Goal: Obtain resource: Download file/media

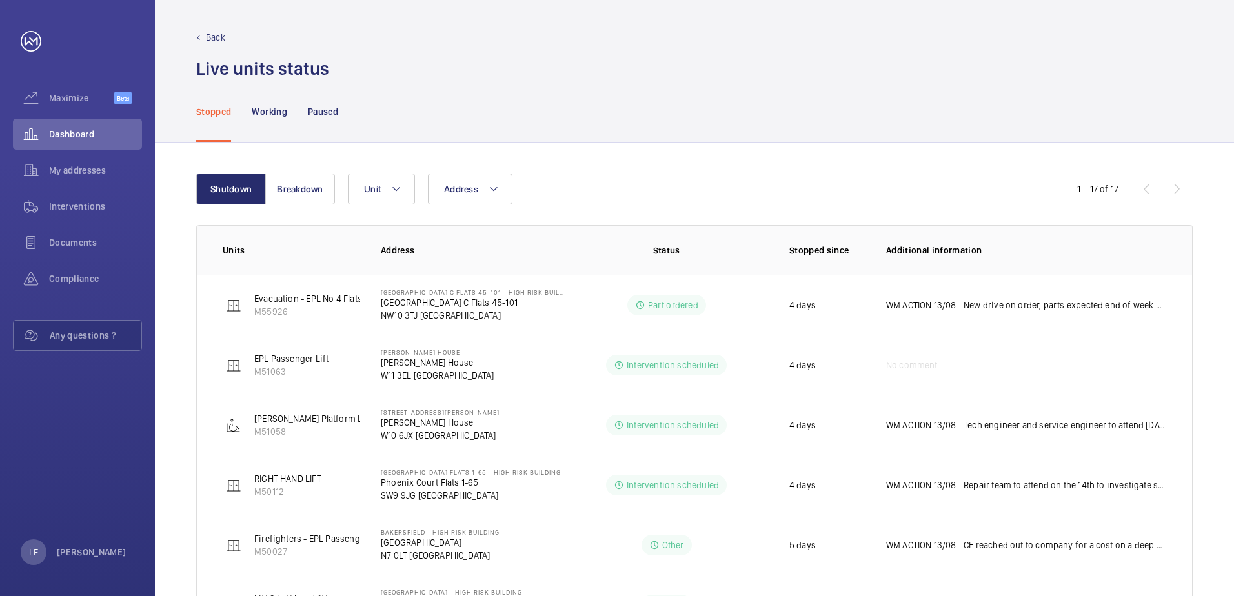
scroll to position [323, 0]
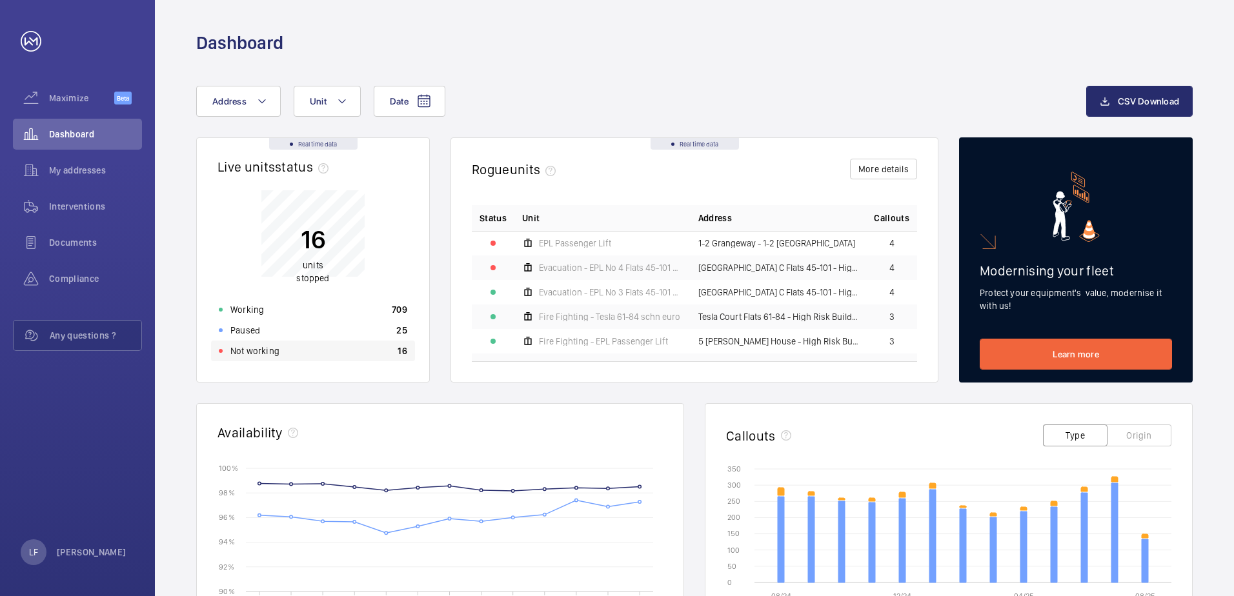
click at [289, 355] on div "Not working 16" at bounding box center [313, 351] width 204 height 21
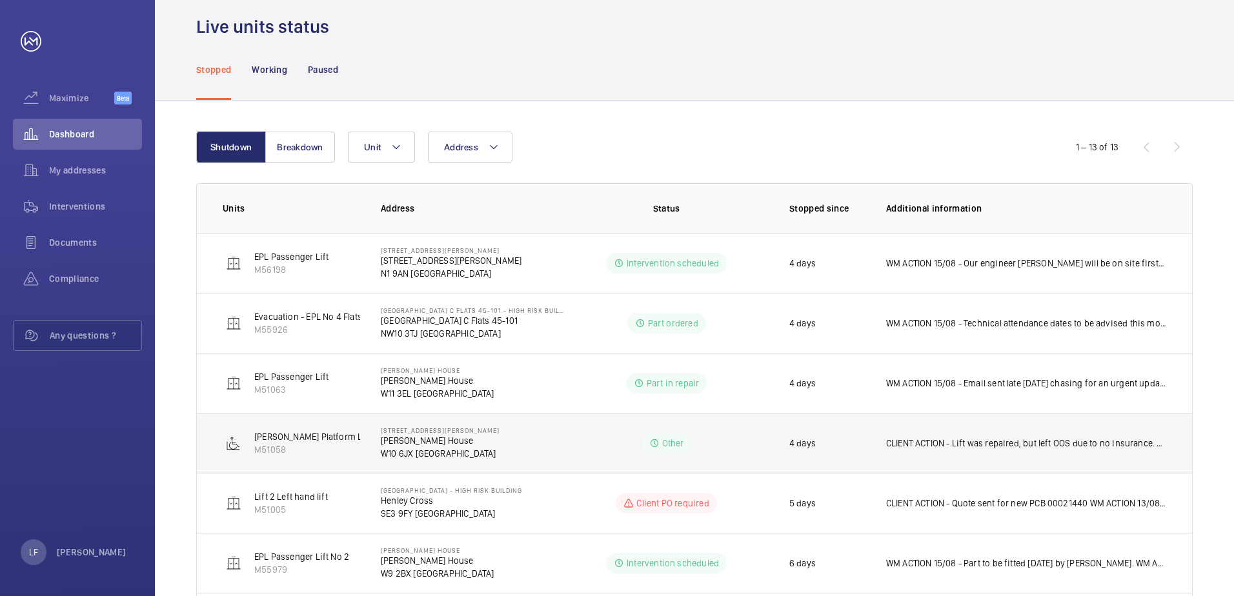
scroll to position [65, 0]
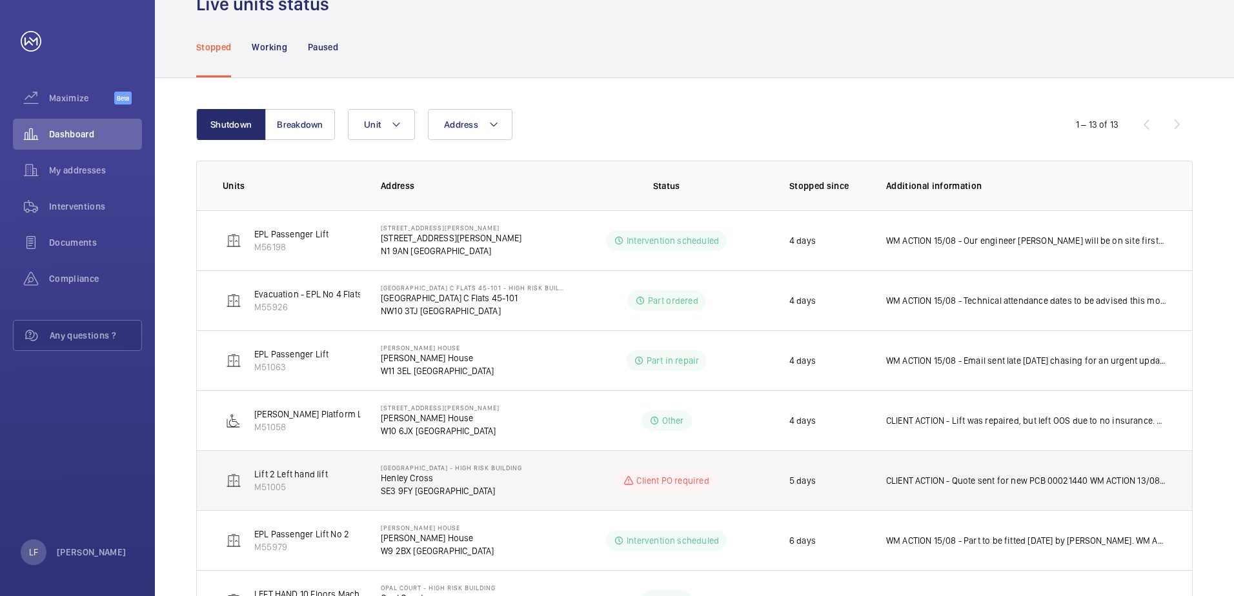
click at [932, 475] on p "CLIENT ACTION - Quote sent for new PCB 00021440 WM ACTION 13/08 - Following the…" at bounding box center [1026, 480] width 280 height 13
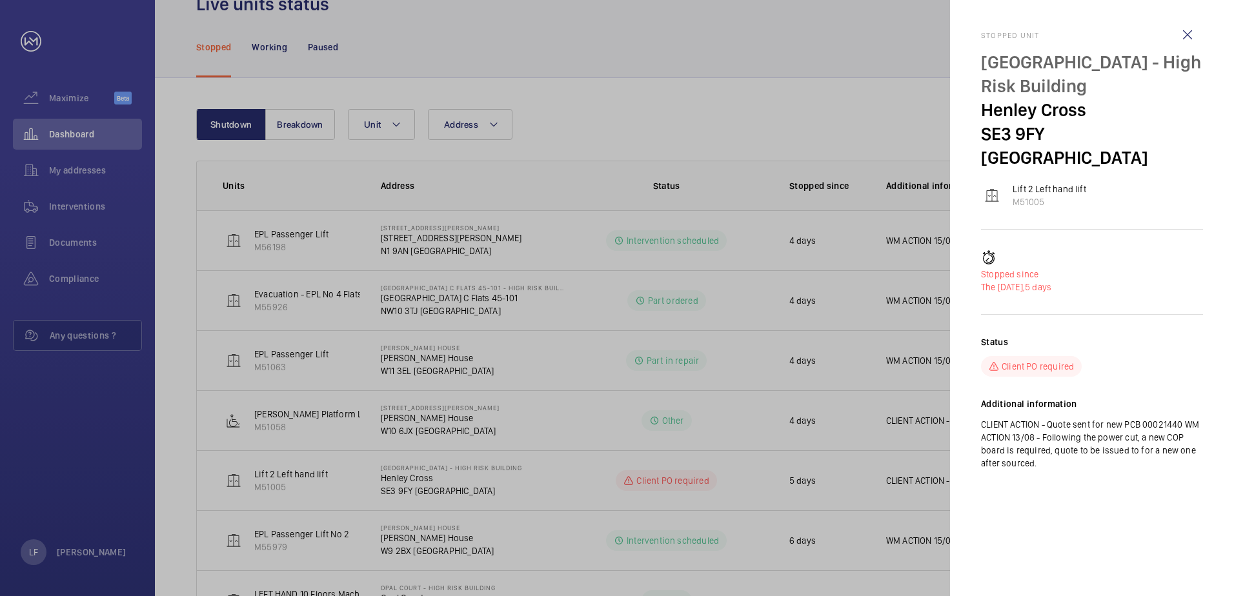
click at [423, 485] on div at bounding box center [617, 298] width 1234 height 596
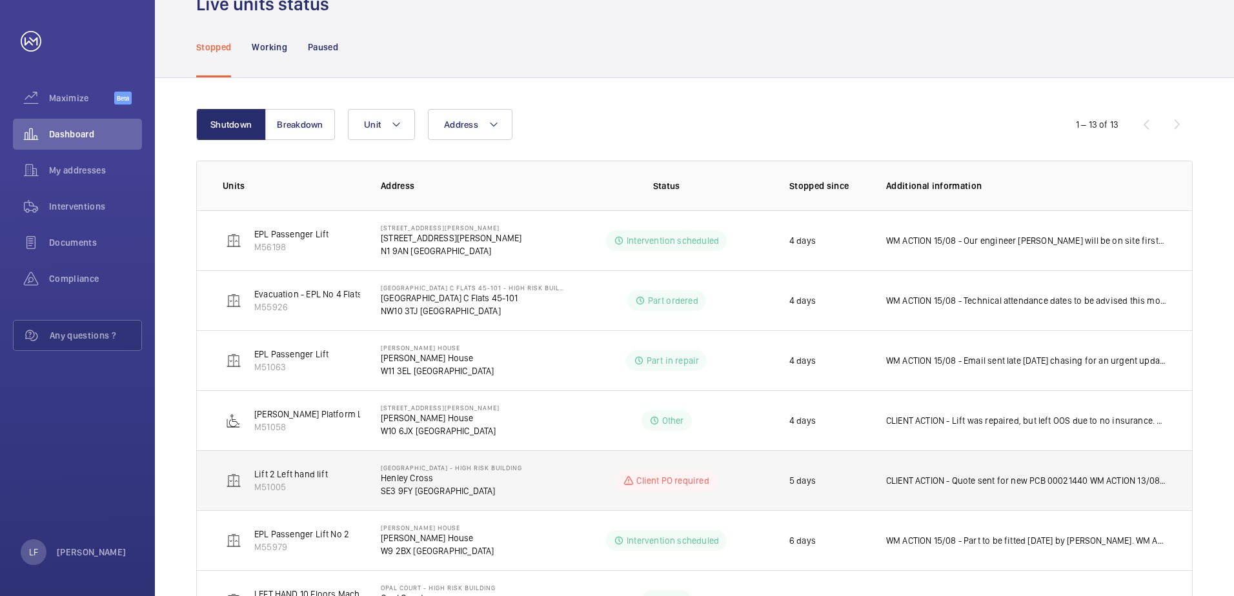
click at [415, 481] on p "Henley Cross" at bounding box center [451, 478] width 141 height 13
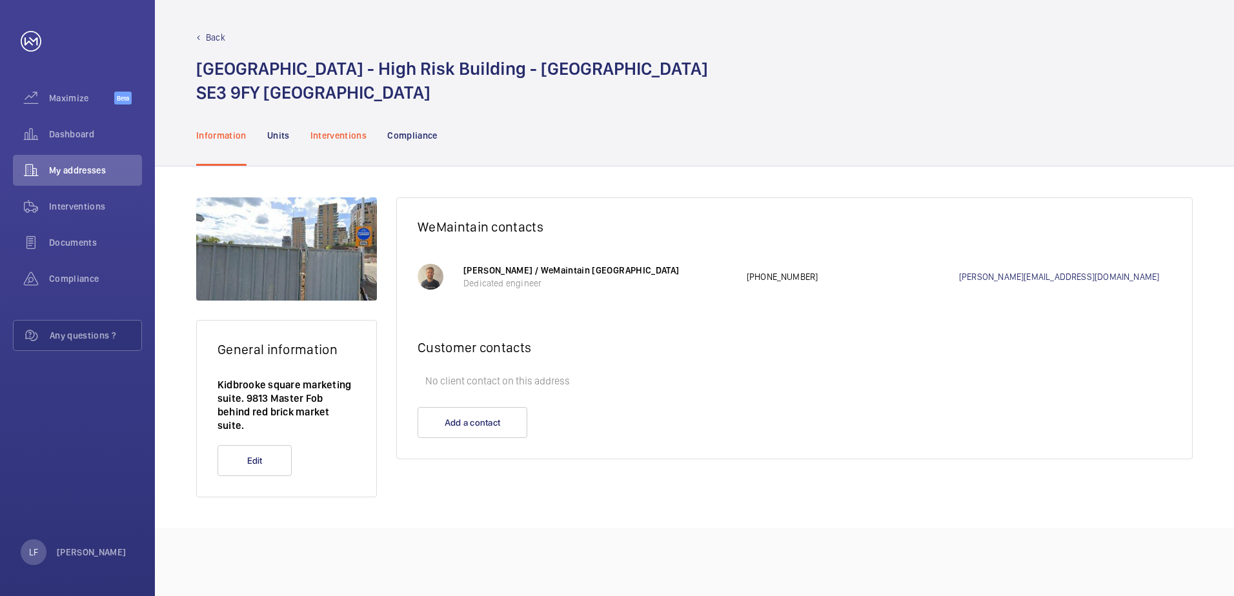
click at [310, 143] on div "Interventions" at bounding box center [338, 135] width 57 height 61
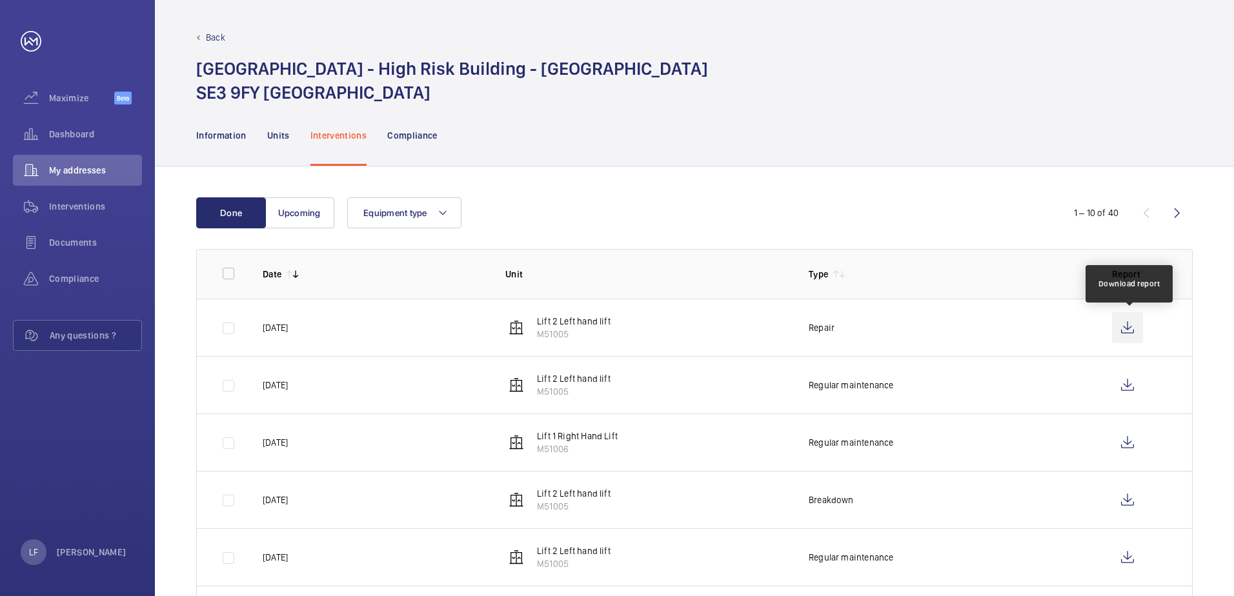
click at [1130, 331] on wm-front-icon-button at bounding box center [1127, 327] width 31 height 31
click at [65, 143] on div "Dashboard" at bounding box center [77, 134] width 129 height 31
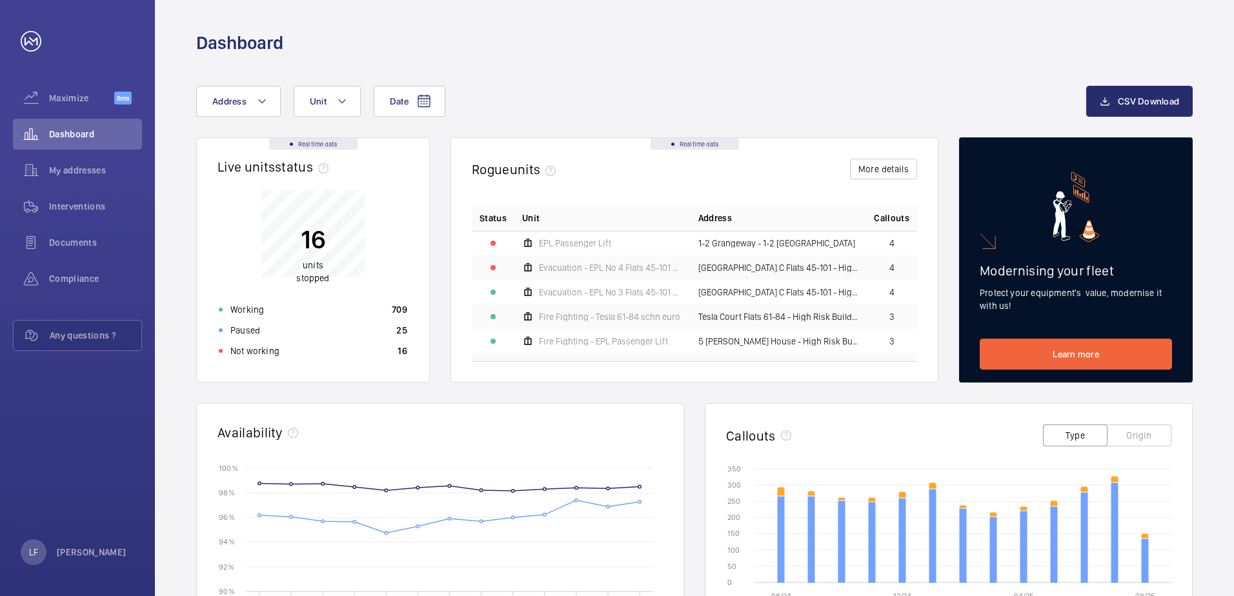
click at [258, 348] on p "Not working" at bounding box center [254, 351] width 49 height 13
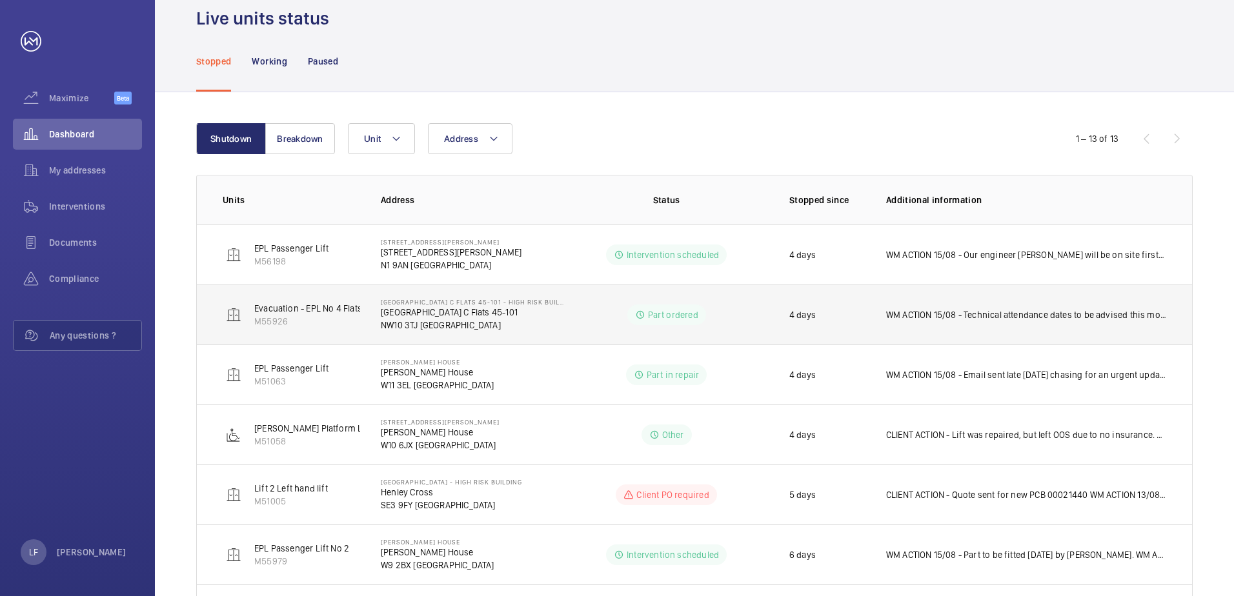
scroll to position [65, 0]
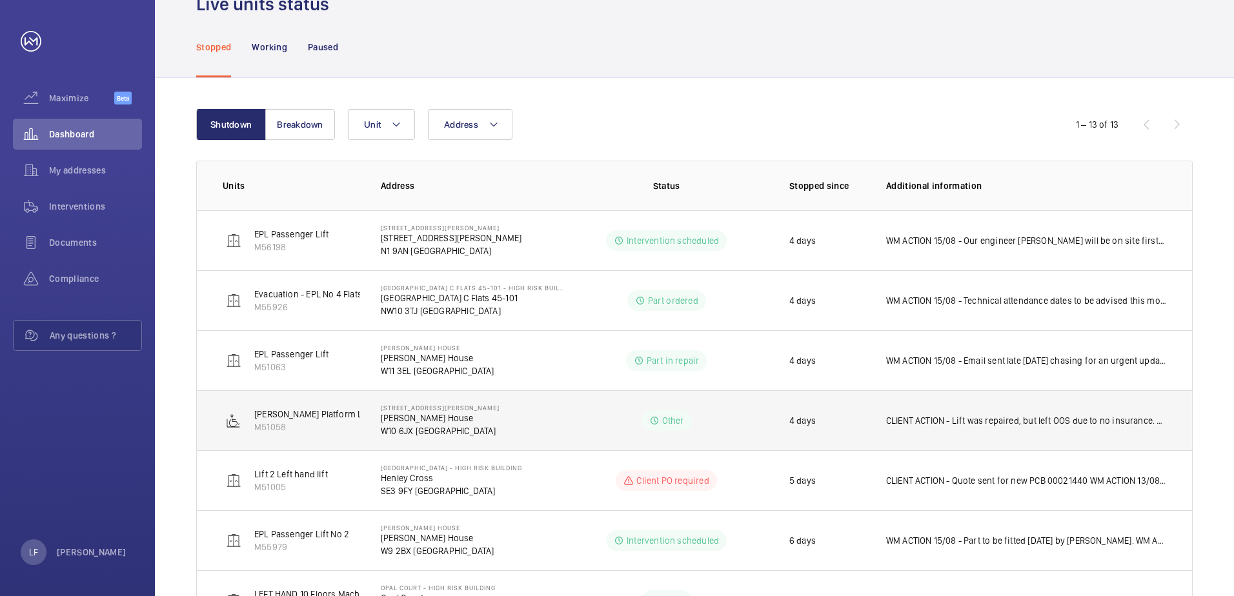
click at [904, 421] on p "CLIENT ACTION - Lift was repaired, but left OOS due to no insurance. WM ACTION …" at bounding box center [1026, 420] width 280 height 13
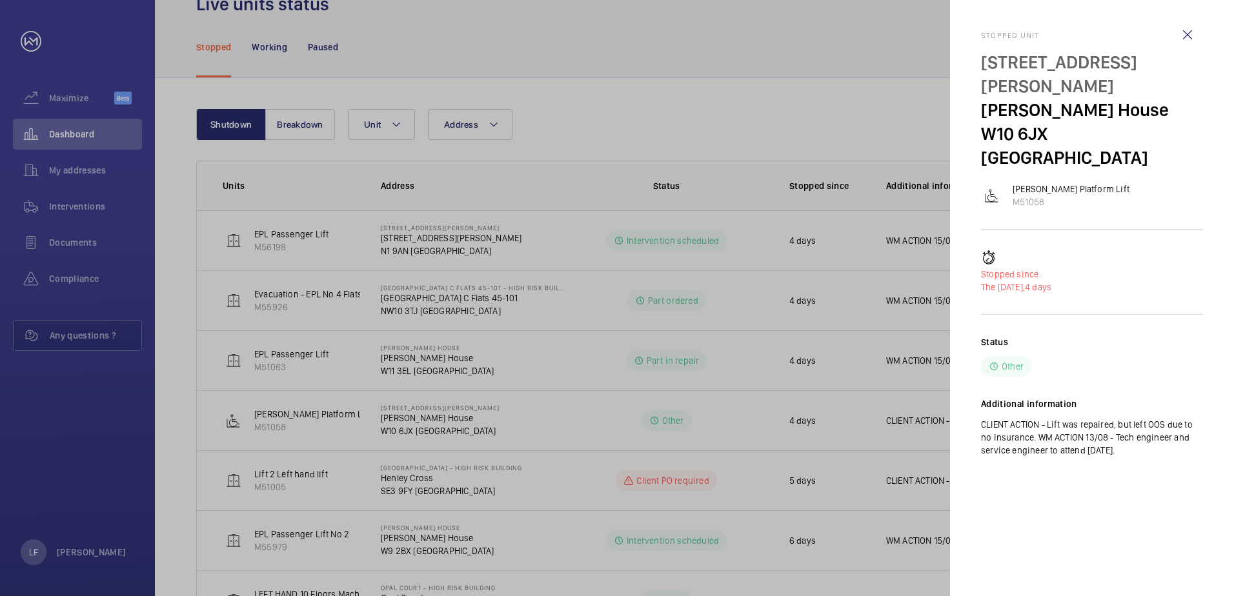
click at [432, 426] on div at bounding box center [617, 298] width 1234 height 596
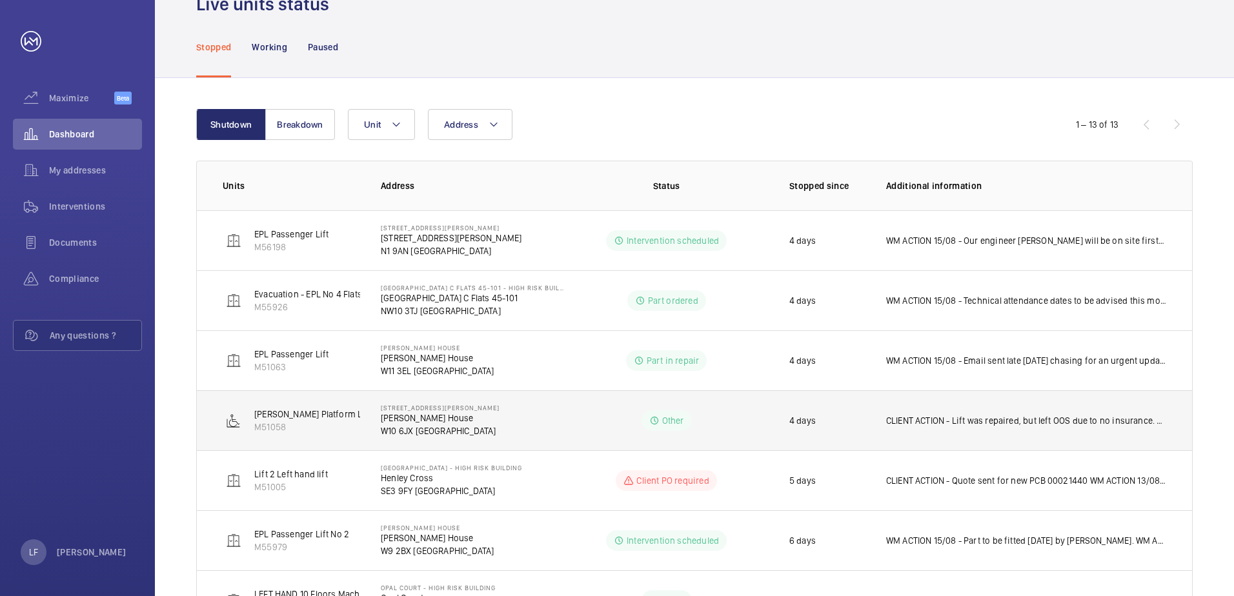
click at [404, 426] on p "W10 6JX [GEOGRAPHIC_DATA]" at bounding box center [440, 431] width 119 height 13
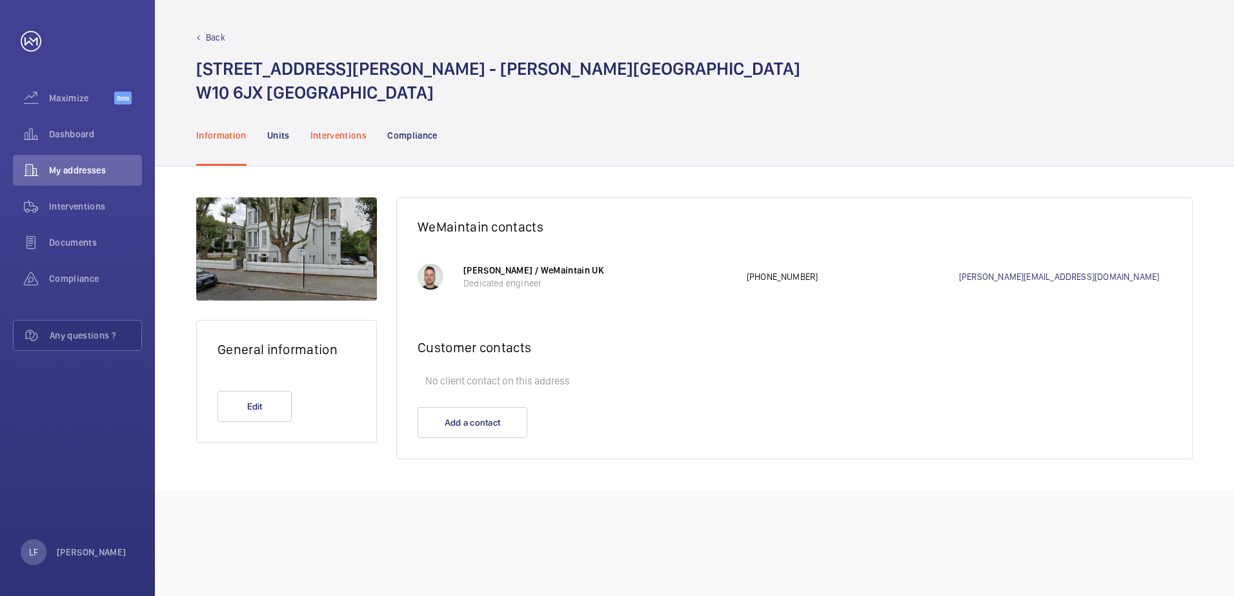
click at [325, 137] on p "Interventions" at bounding box center [338, 135] width 57 height 13
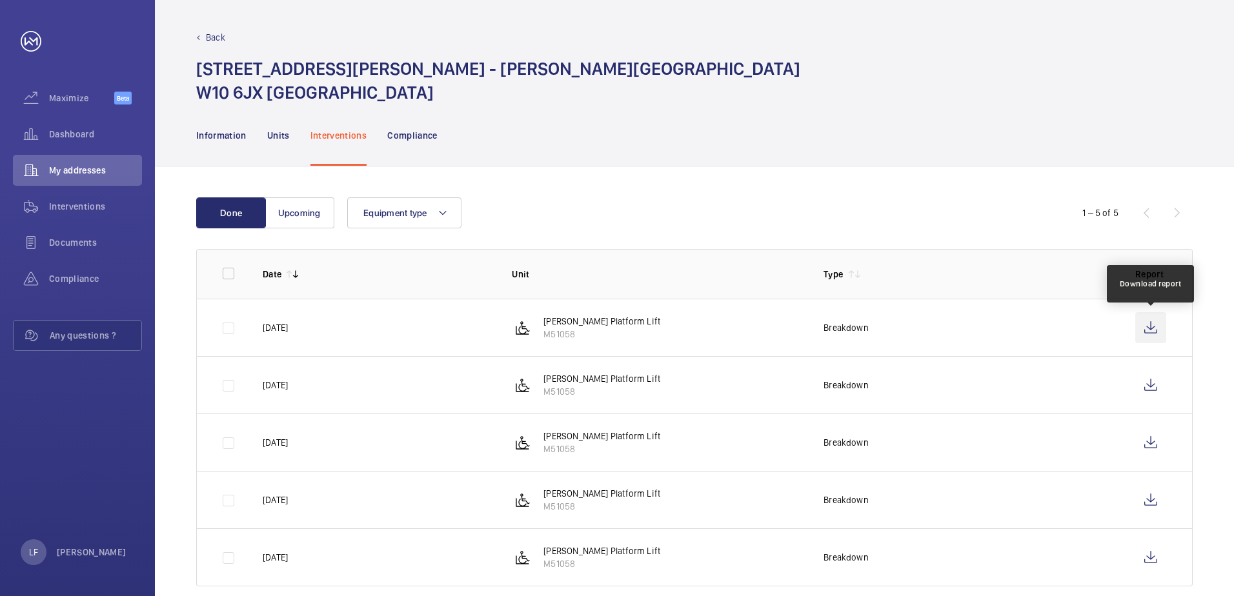
click at [1150, 332] on wm-front-icon-button at bounding box center [1150, 327] width 31 height 31
click at [75, 126] on div "Dashboard" at bounding box center [77, 134] width 129 height 31
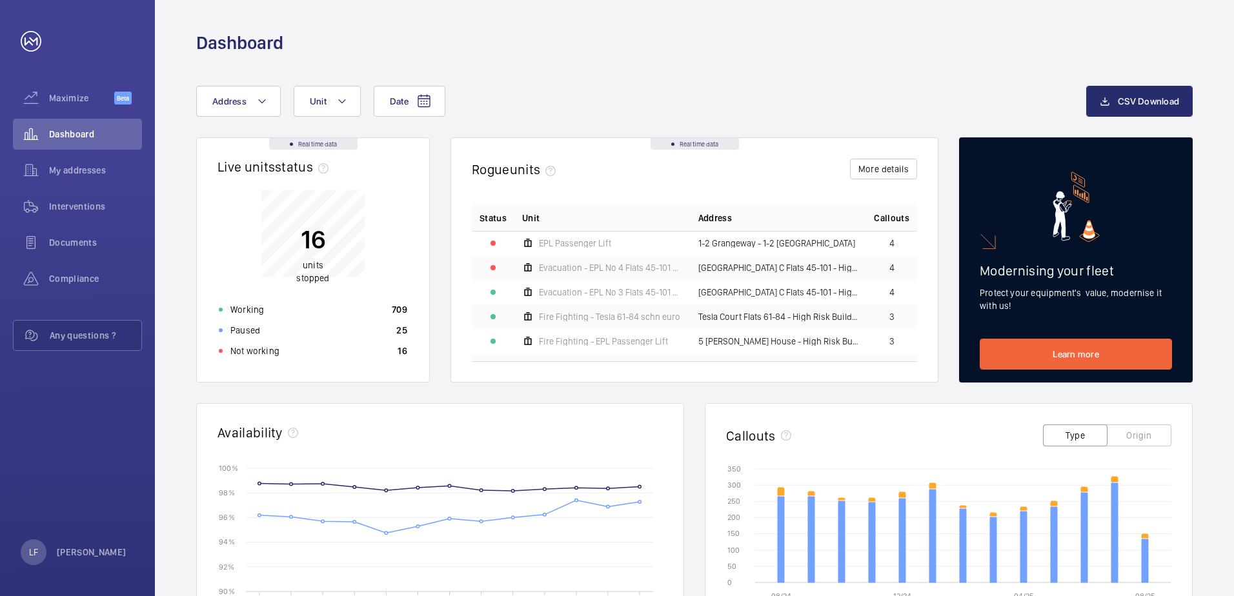
click at [298, 356] on div "Not working 16" at bounding box center [313, 351] width 204 height 21
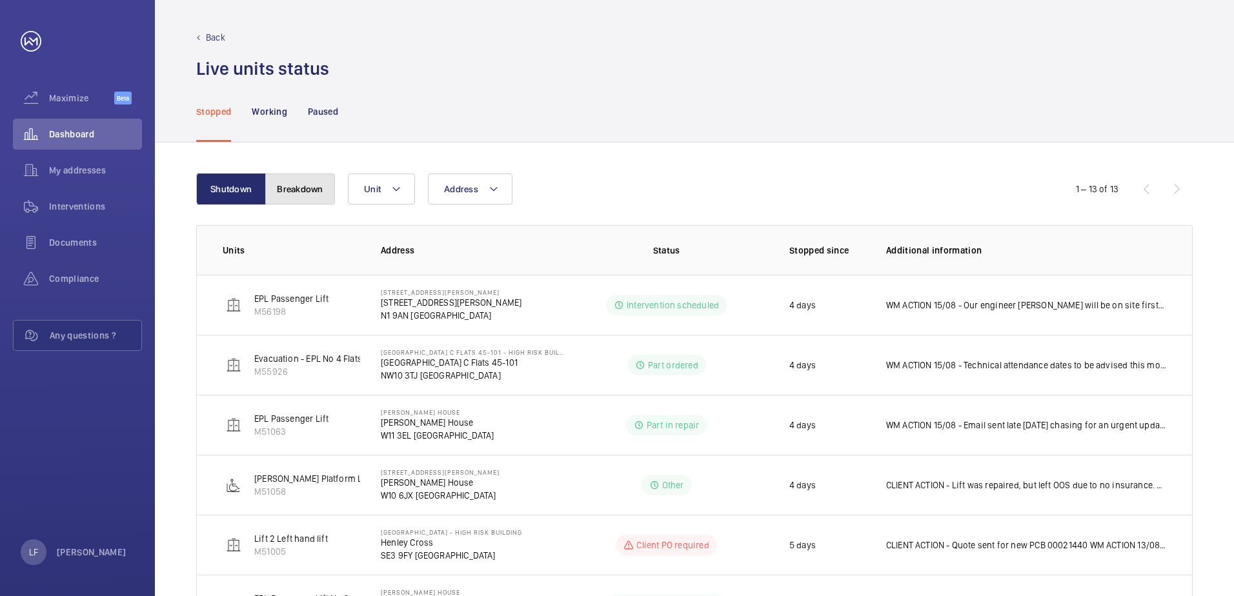
click at [315, 196] on button "Breakdown" at bounding box center [300, 189] width 70 height 31
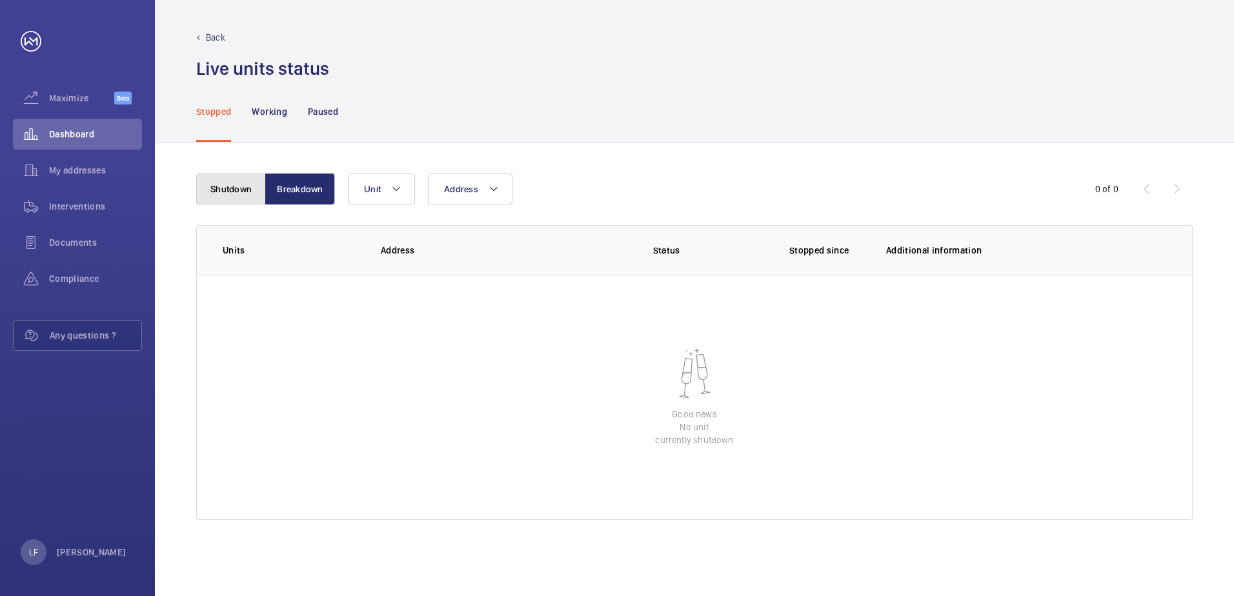
click at [249, 194] on button "Shutdown" at bounding box center [231, 189] width 70 height 31
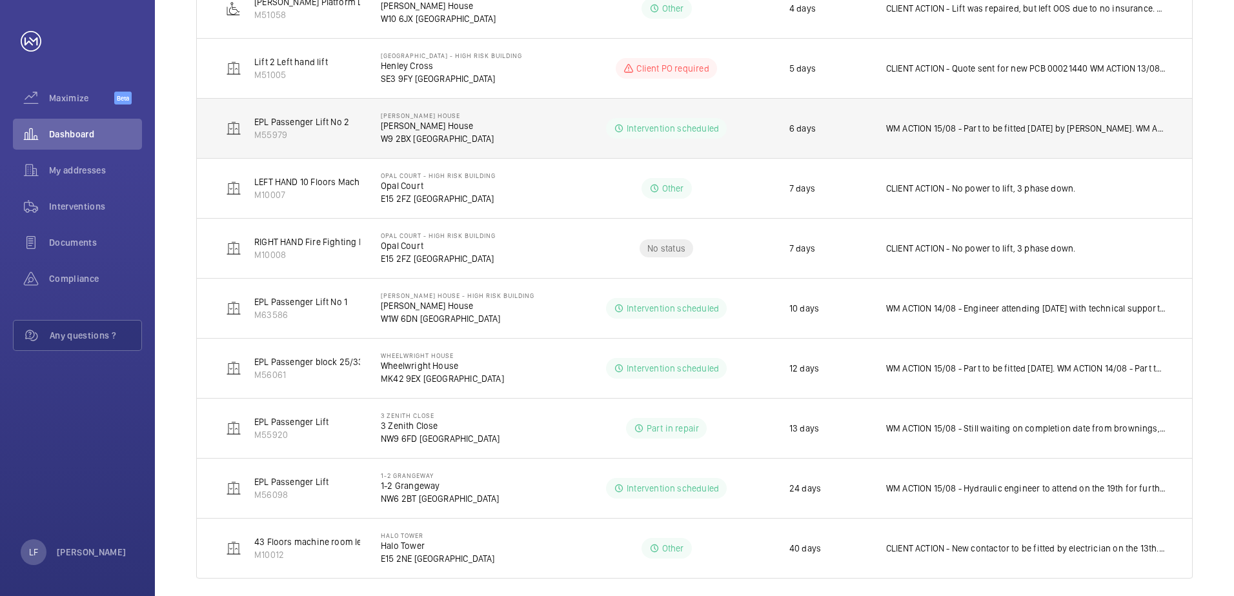
scroll to position [490, 0]
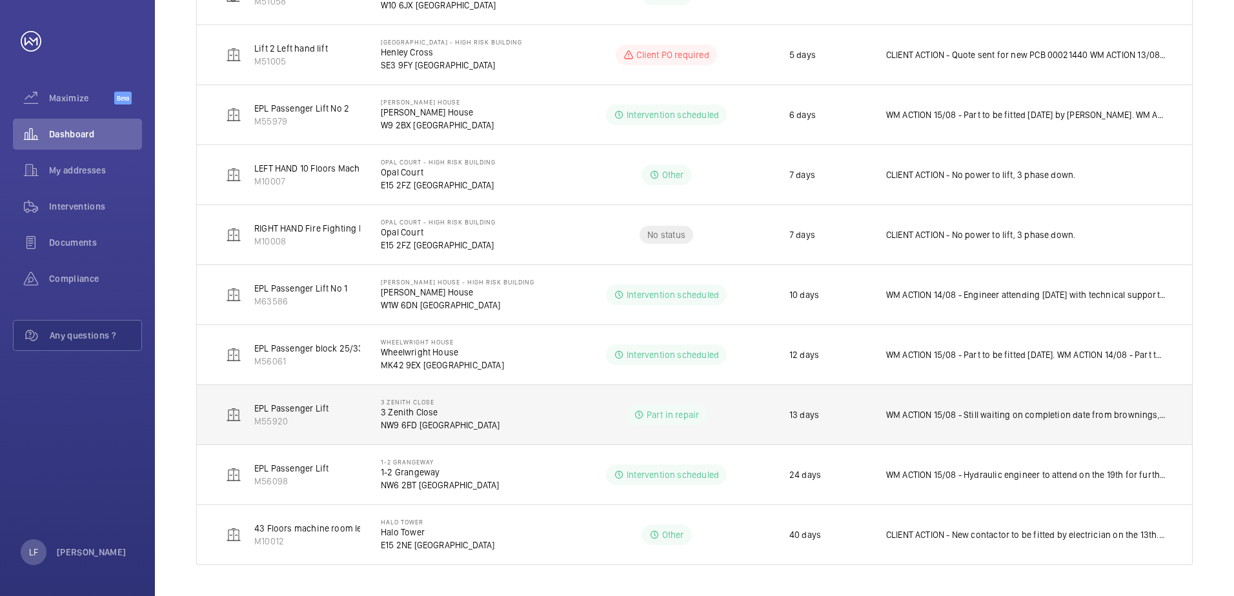
click at [744, 430] on td "Part in repair" at bounding box center [666, 415] width 204 height 60
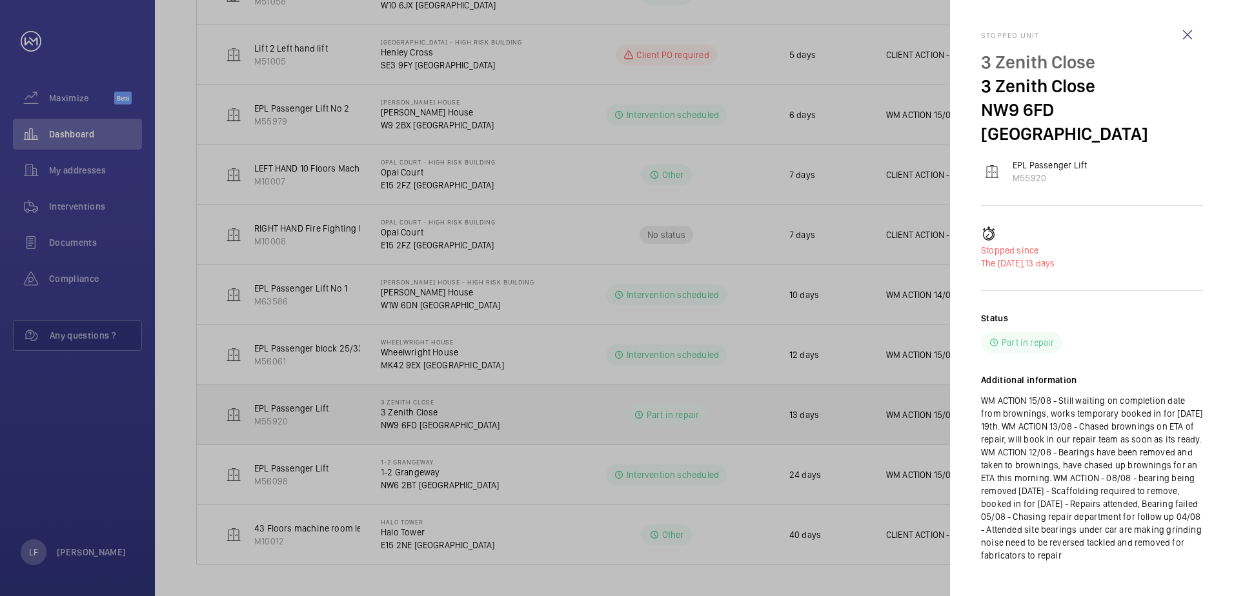
click at [744, 430] on div at bounding box center [617, 298] width 1234 height 596
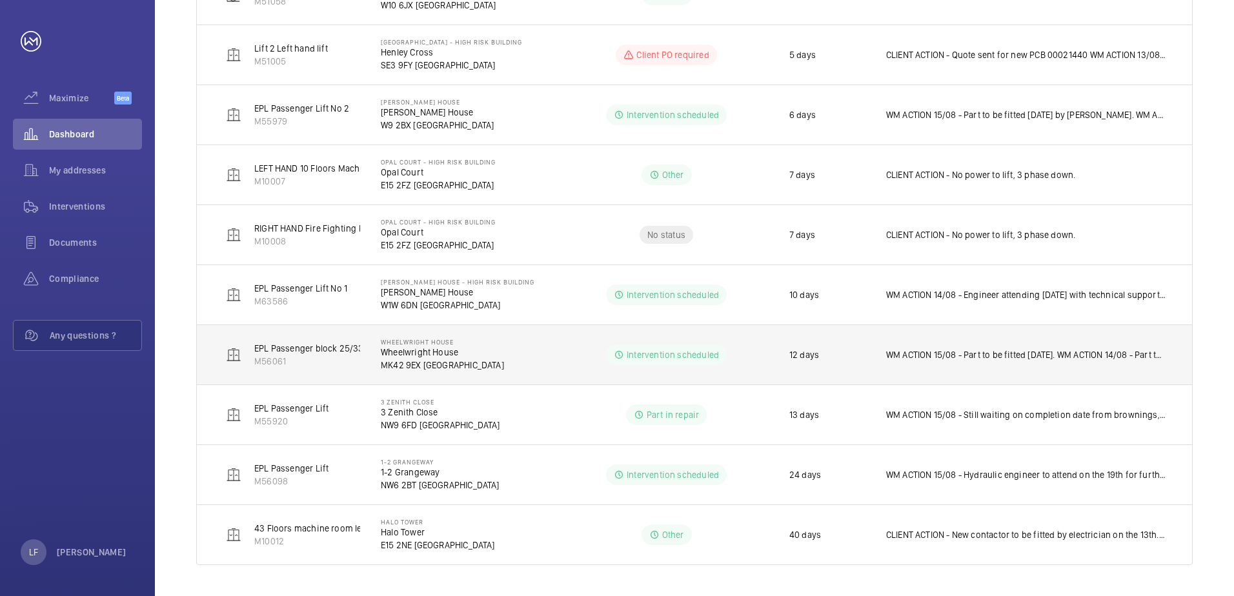
click at [923, 361] on p "WM ACTION 15/08 - Part to be fitted today. WM ACTION 14/08 - Part to be fitted …" at bounding box center [1026, 354] width 280 height 13
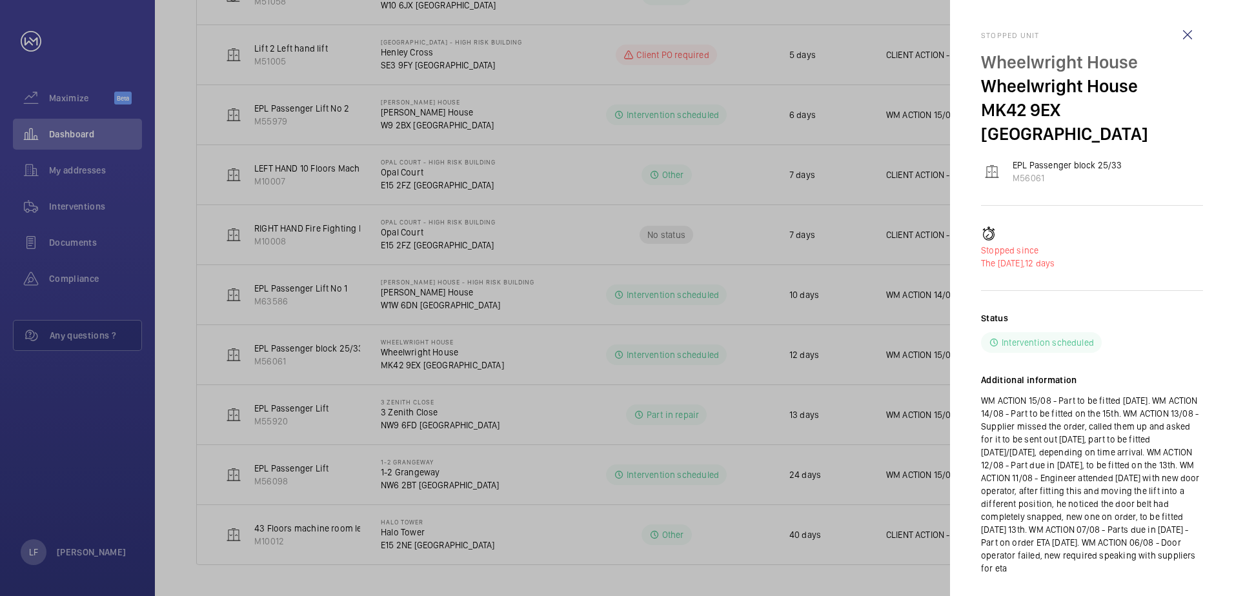
click at [575, 361] on div at bounding box center [617, 298] width 1234 height 596
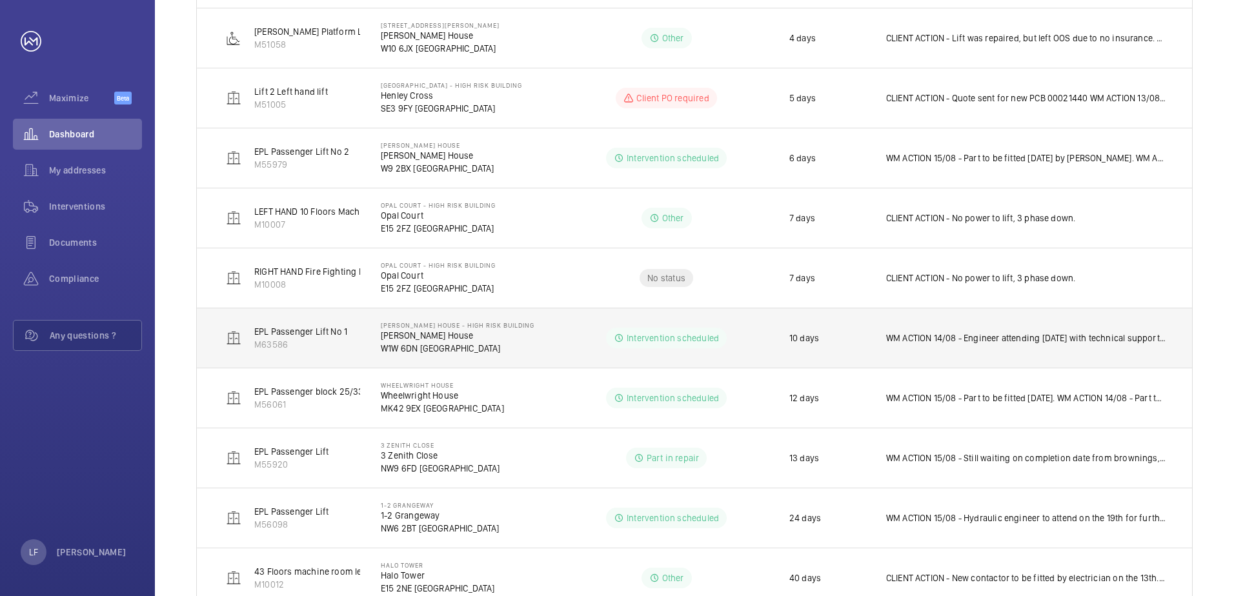
scroll to position [426, 0]
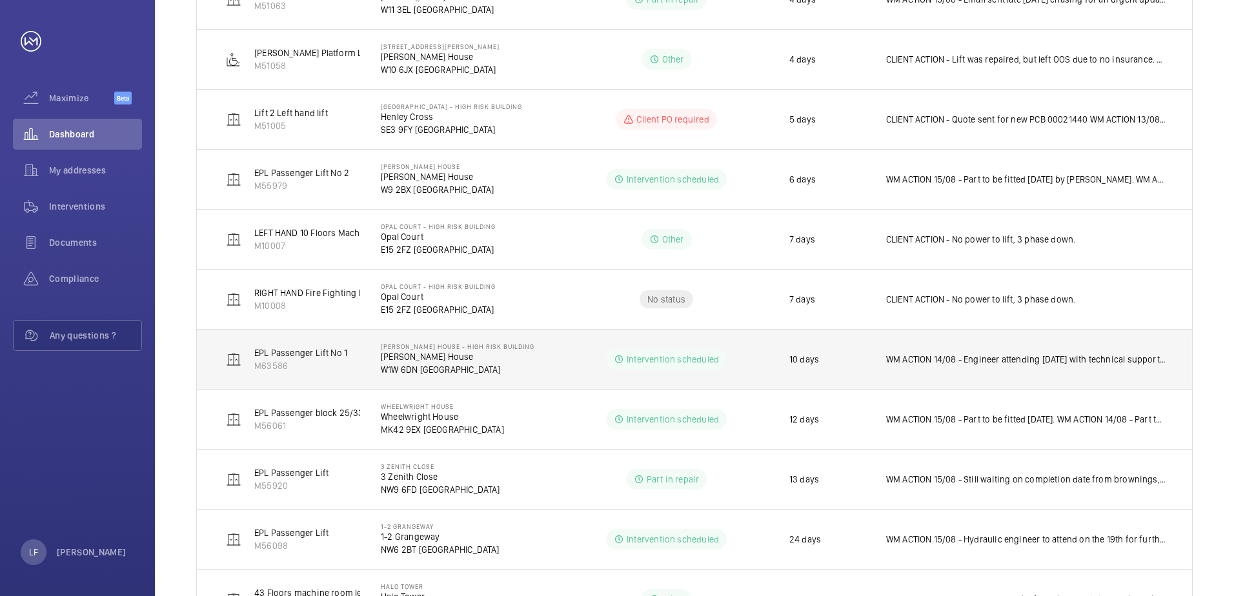
click at [898, 368] on td "WM ACTION 14/08 - Engineer attending today with technical support over the phon…" at bounding box center [1028, 359] width 326 height 60
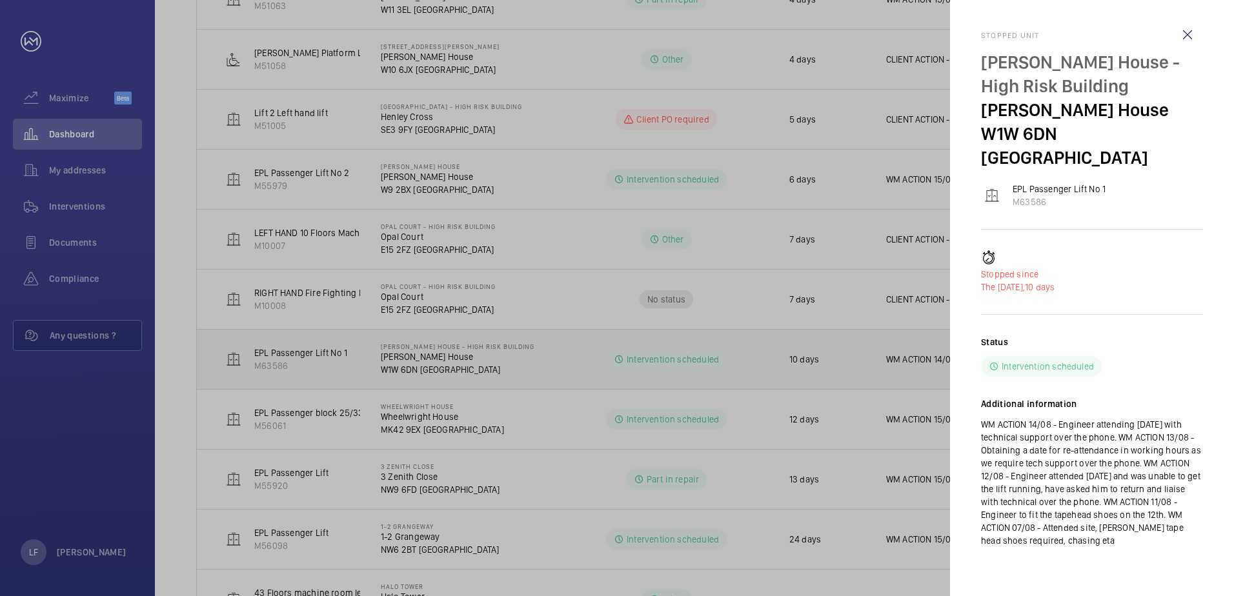
click at [898, 368] on div at bounding box center [617, 298] width 1234 height 596
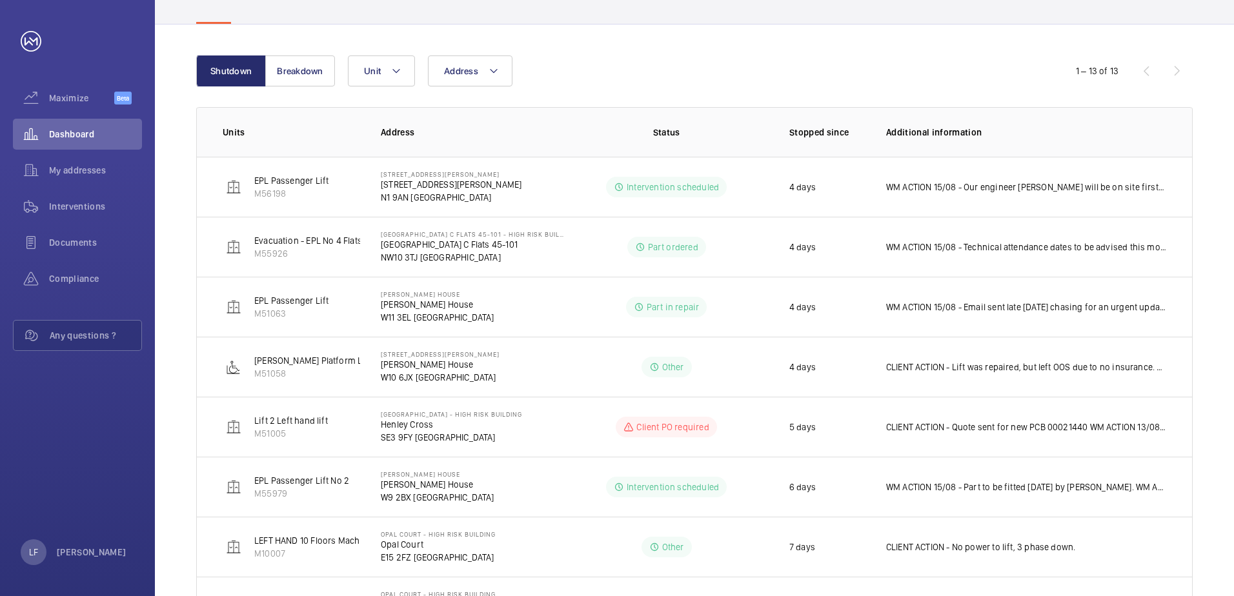
scroll to position [103, 0]
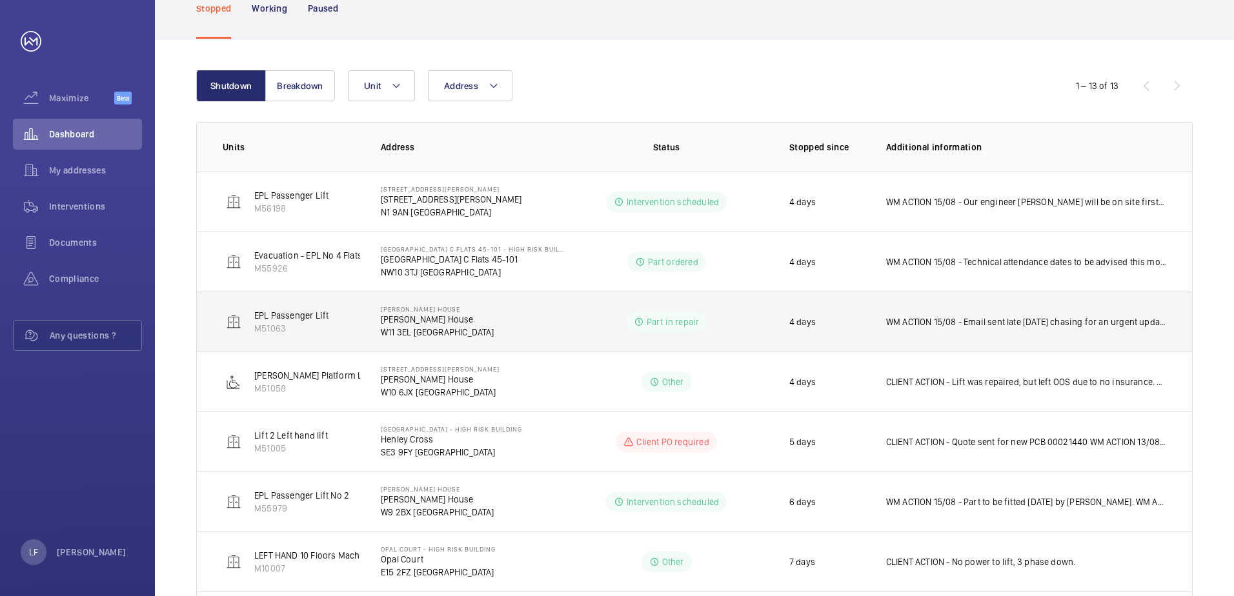
click at [912, 324] on p "WM ACTION 15/08 - Email sent late yesterday chasing for an urgent update on thi…" at bounding box center [1026, 321] width 280 height 13
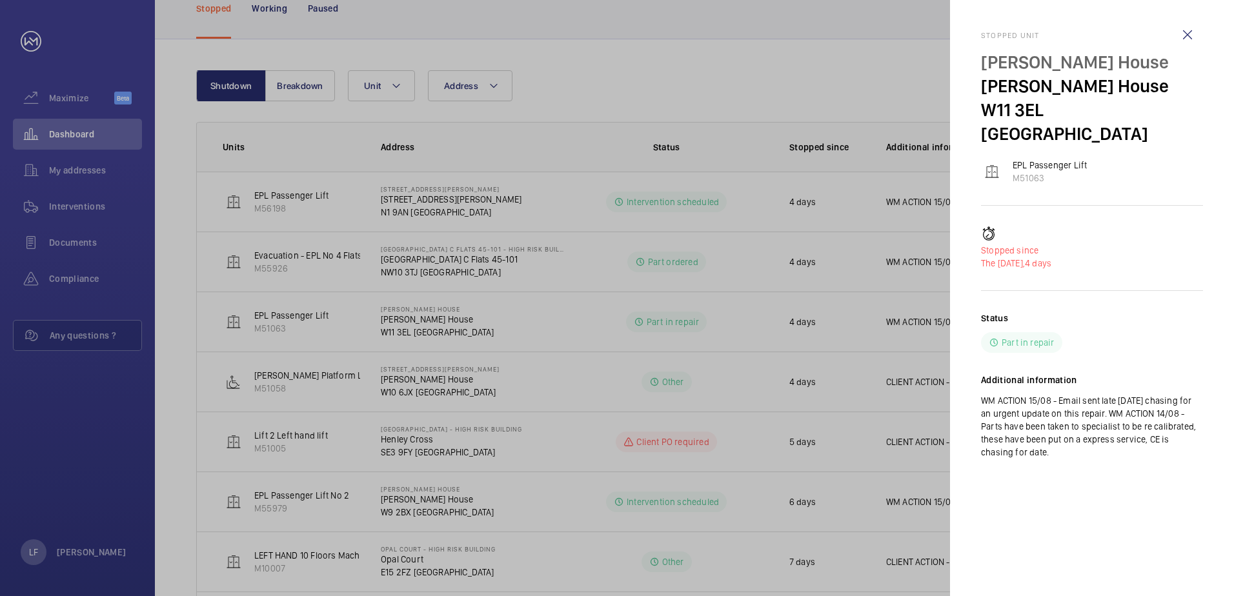
click at [732, 329] on div at bounding box center [617, 298] width 1234 height 596
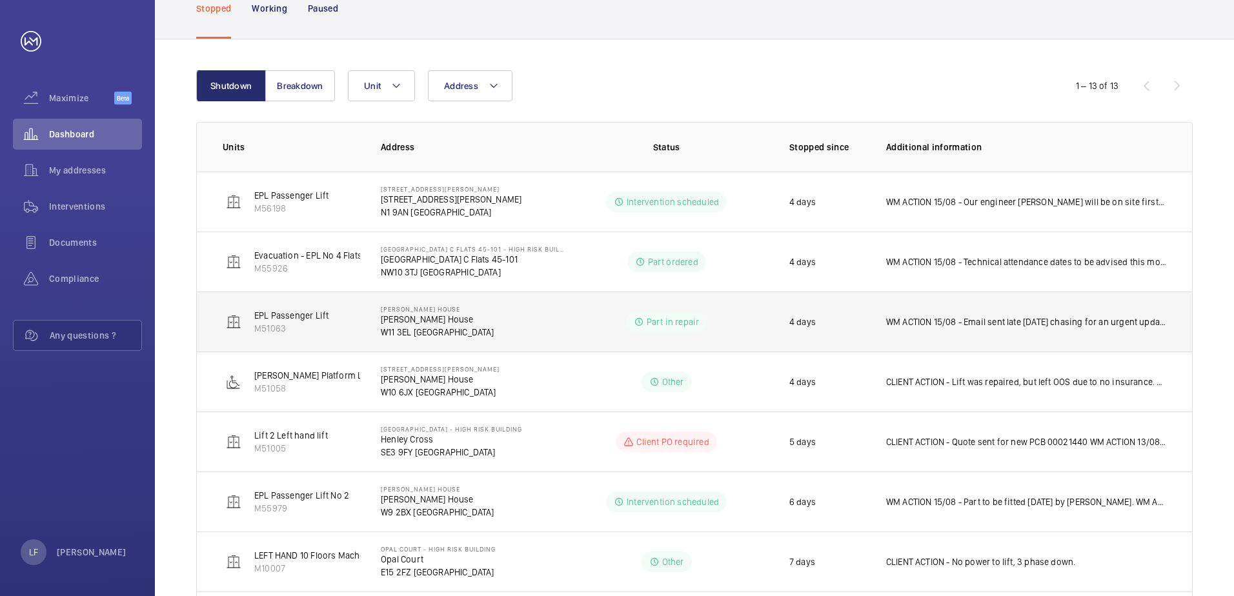
click at [401, 328] on p "W11 3EL [GEOGRAPHIC_DATA]" at bounding box center [438, 332] width 114 height 13
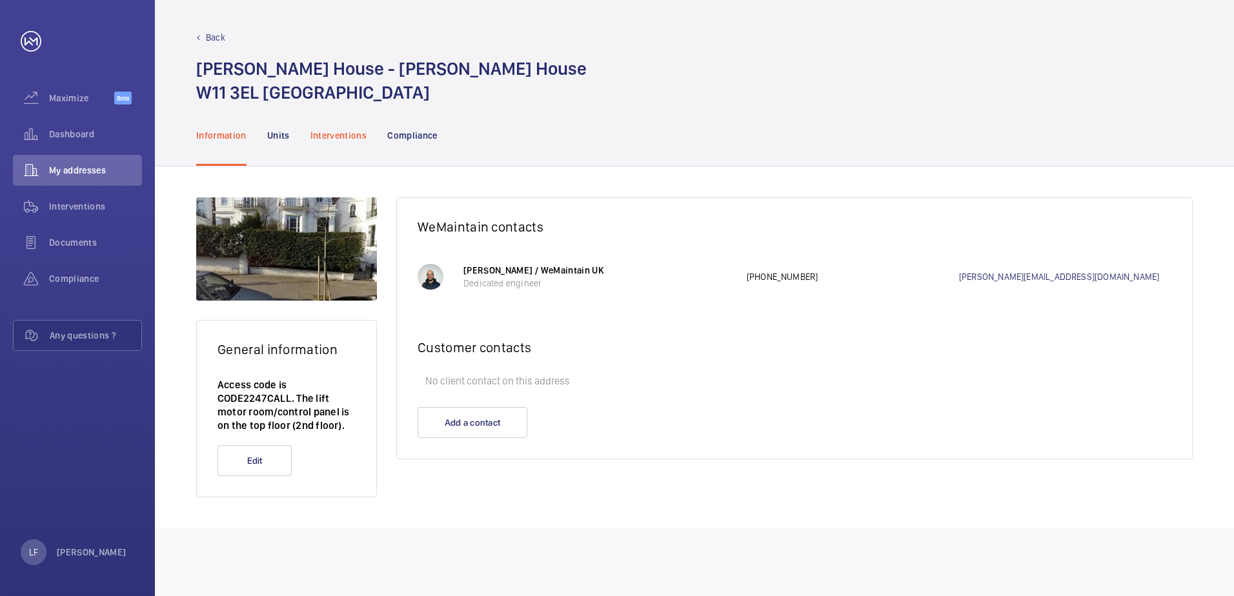
click at [334, 135] on p "Interventions" at bounding box center [338, 135] width 57 height 13
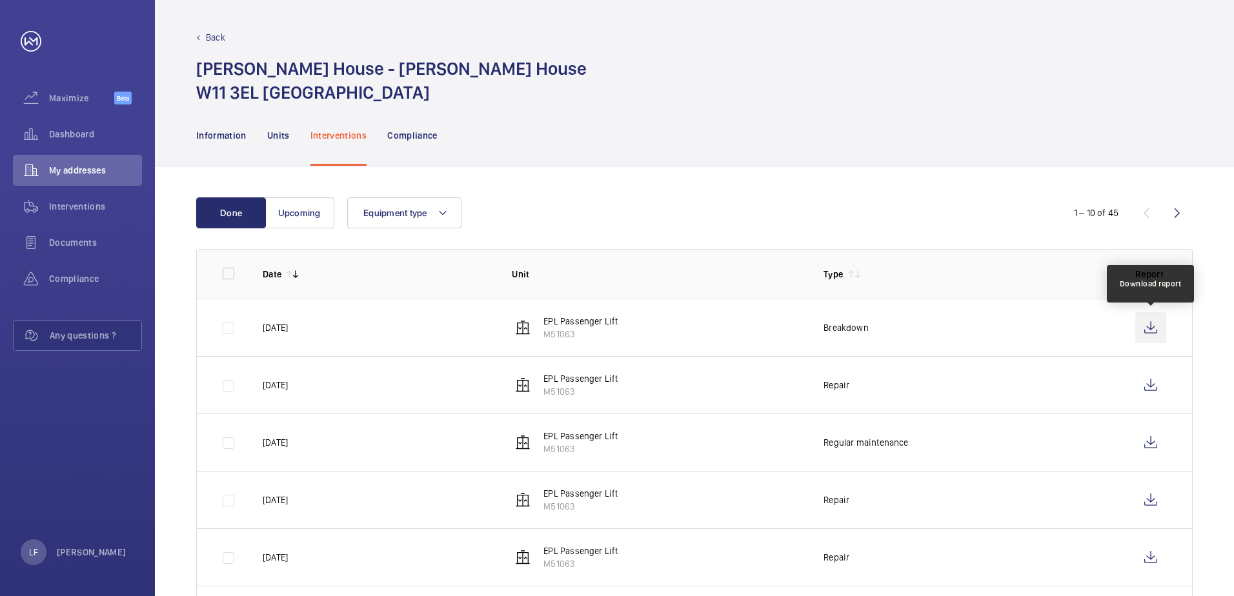
click at [1144, 325] on wm-front-icon-button at bounding box center [1150, 327] width 31 height 31
